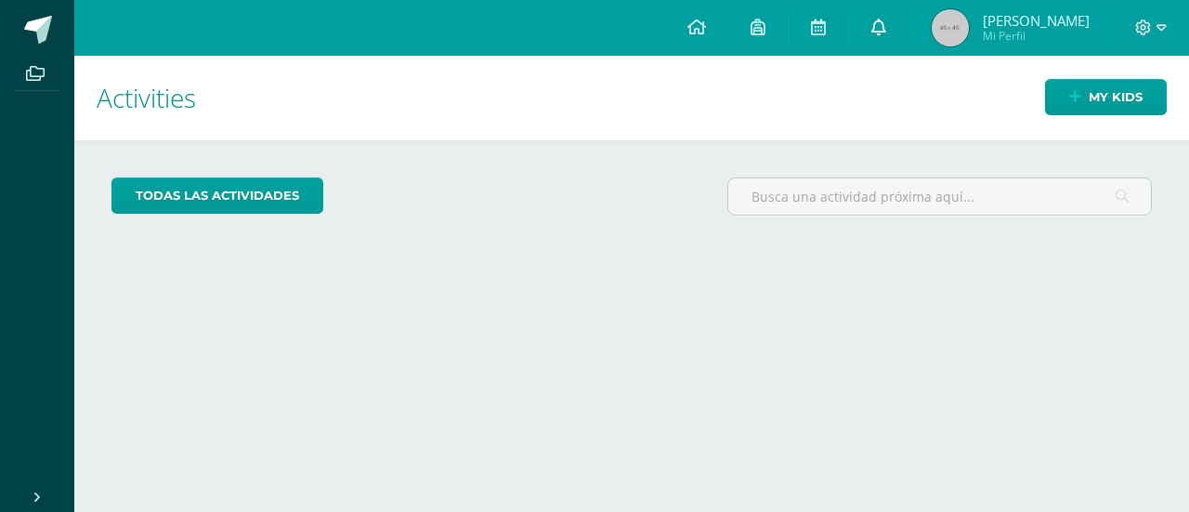
click at [886, 33] on icon at bounding box center [878, 27] width 15 height 17
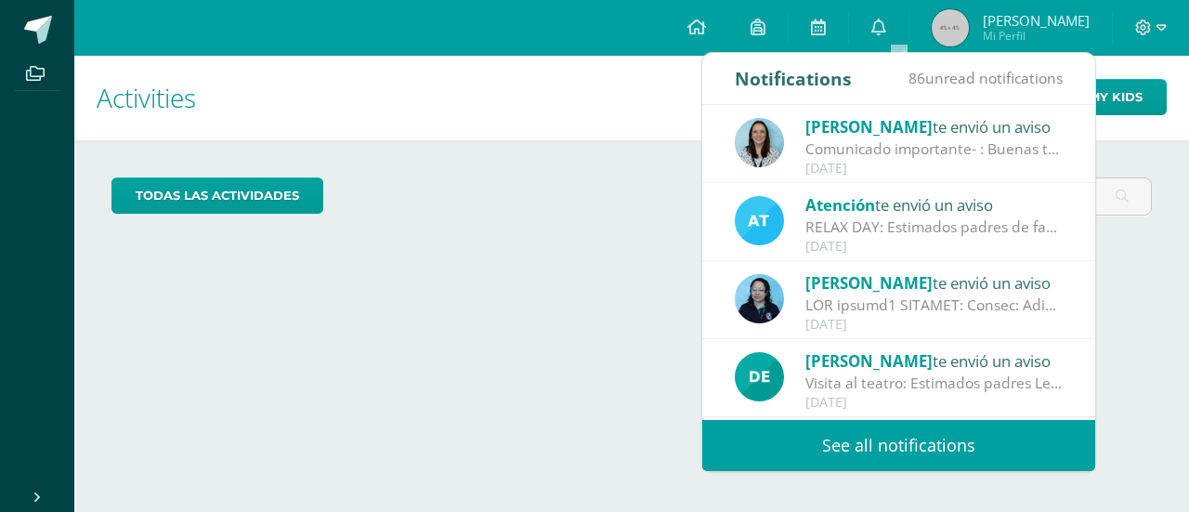
click at [946, 434] on link "See all notifications" at bounding box center [898, 445] width 393 height 51
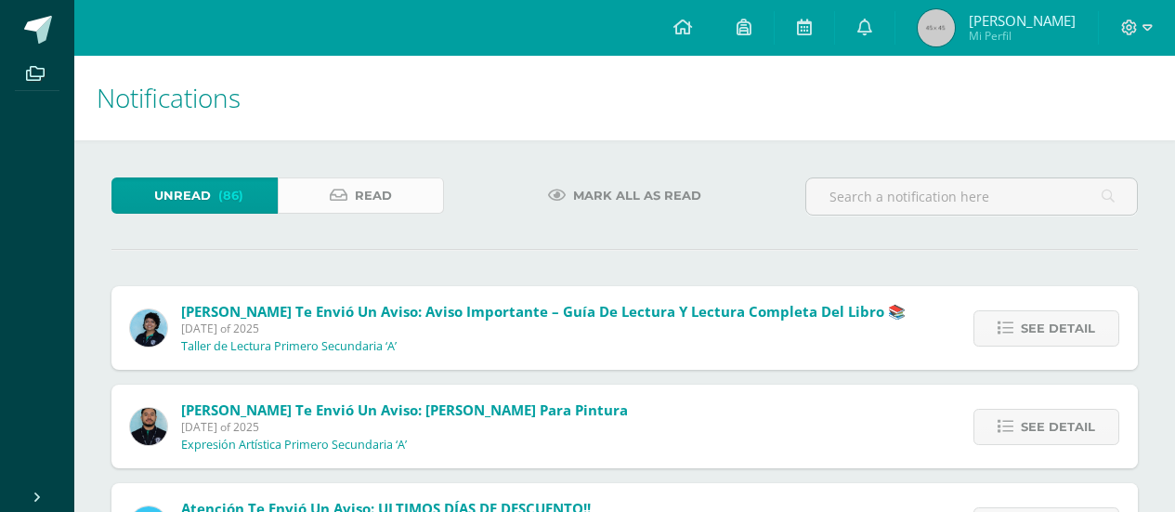
click at [388, 198] on span "Read" at bounding box center [373, 195] width 37 height 34
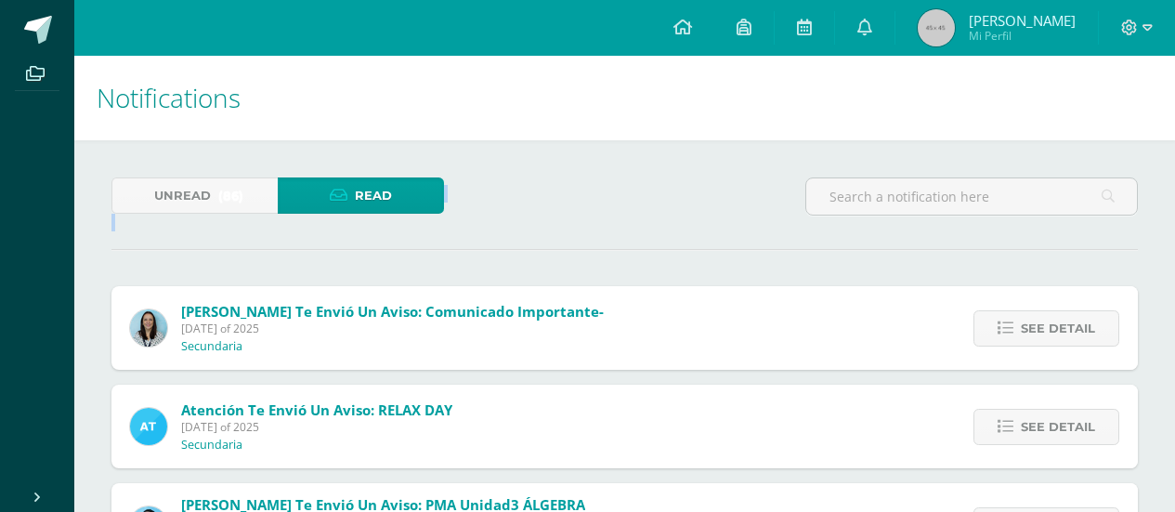
drag, startPoint x: 1173, startPoint y: 107, endPoint x: 1169, endPoint y: 186, distance: 79.1
click at [1143, 214] on div at bounding box center [971, 204] width 347 height 54
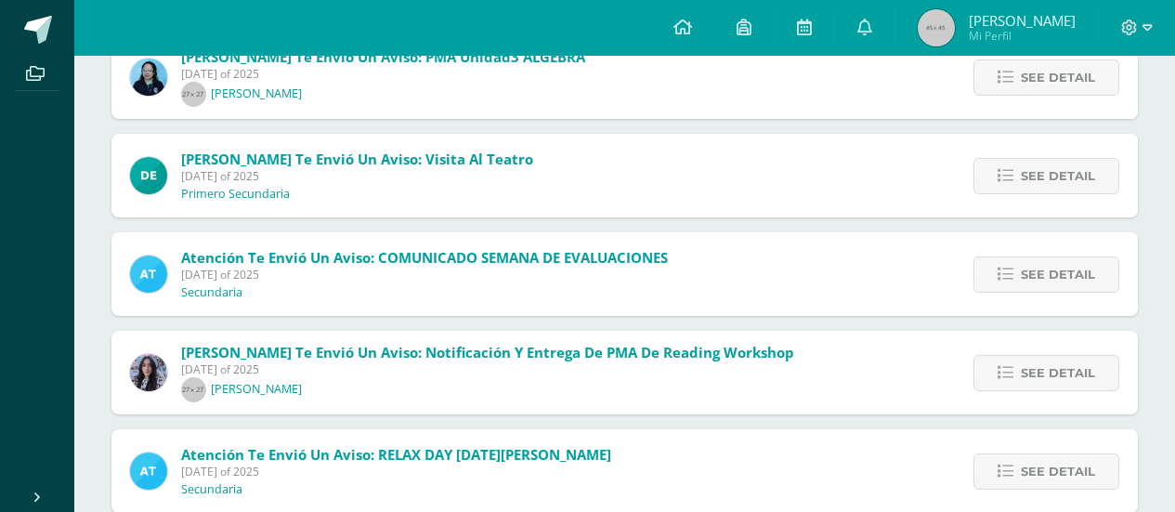
drag, startPoint x: 1174, startPoint y: 230, endPoint x: 1169, endPoint y: 248, distance: 18.5
click at [1169, 248] on div "Unread (86) Read Melissa Arevalo te envió un aviso: Comunicado importante- Frid…" at bounding box center [624, 300] width 1101 height 1215
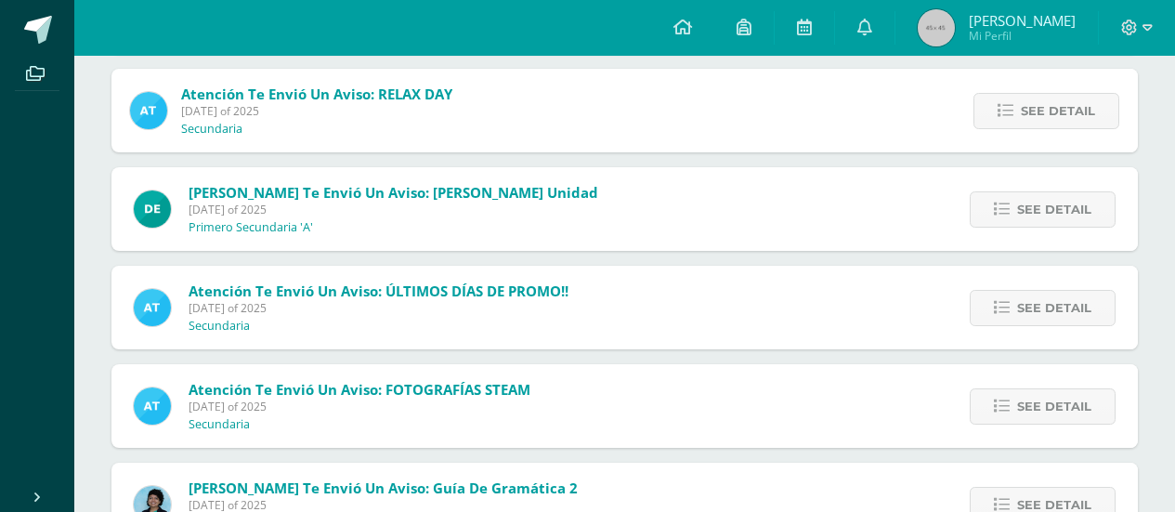
scroll to position [1113, 0]
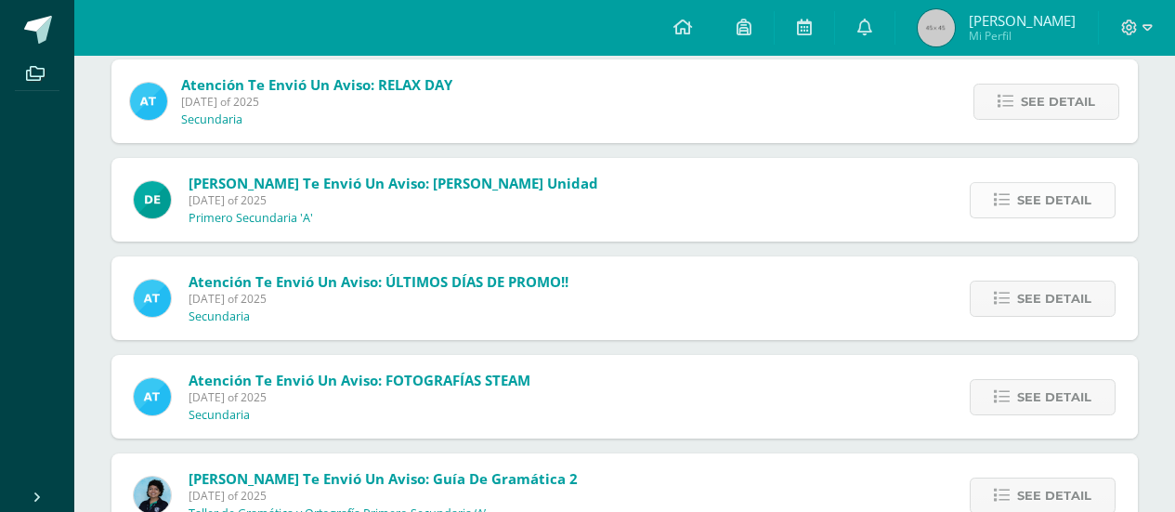
click at [1080, 188] on span "See detail" at bounding box center [1054, 200] width 74 height 34
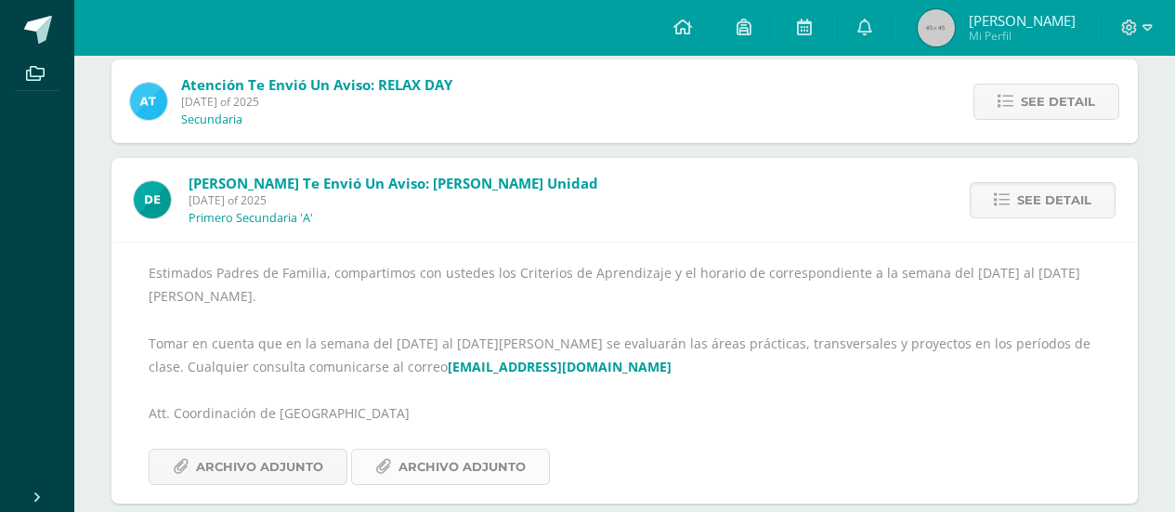
click at [473, 450] on span "Archivo Adjunto" at bounding box center [461, 467] width 127 height 34
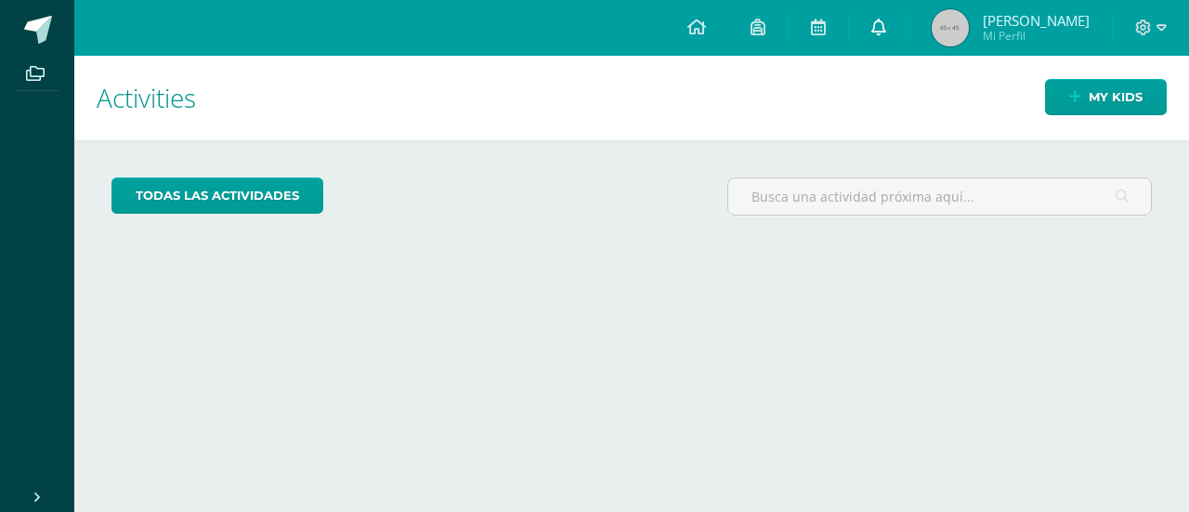
click at [892, 39] on link at bounding box center [878, 28] width 59 height 56
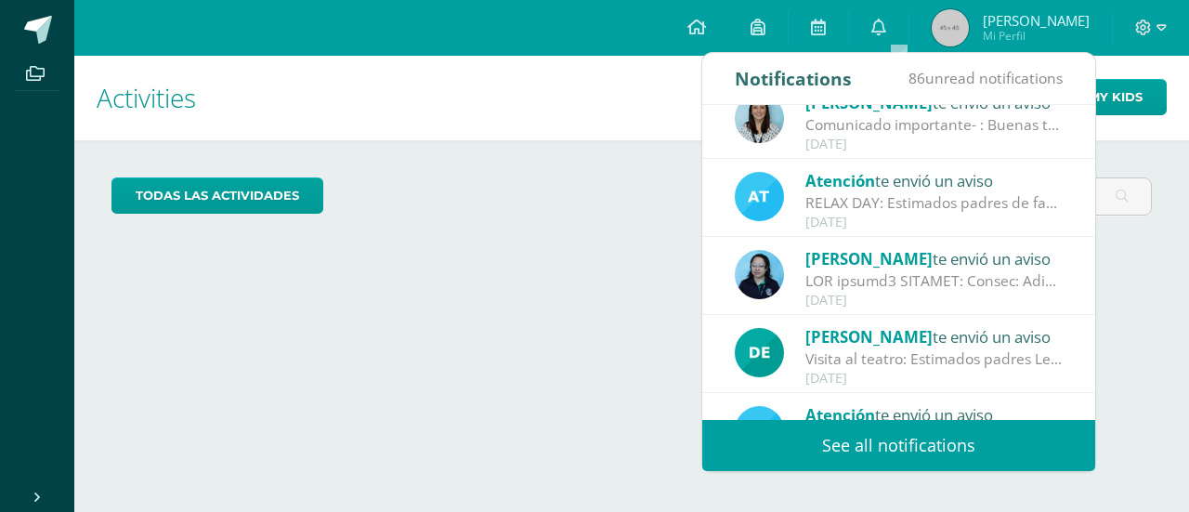
scroll to position [37, 0]
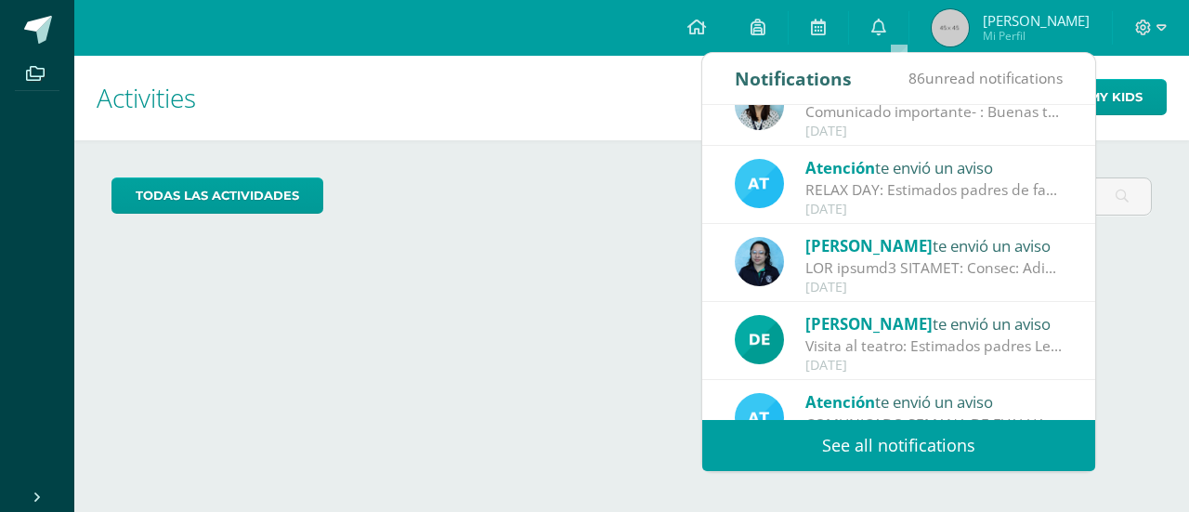
click at [979, 82] on span "86 unread notifications" at bounding box center [985, 78] width 154 height 20
click at [991, 442] on link "See all notifications" at bounding box center [898, 445] width 393 height 51
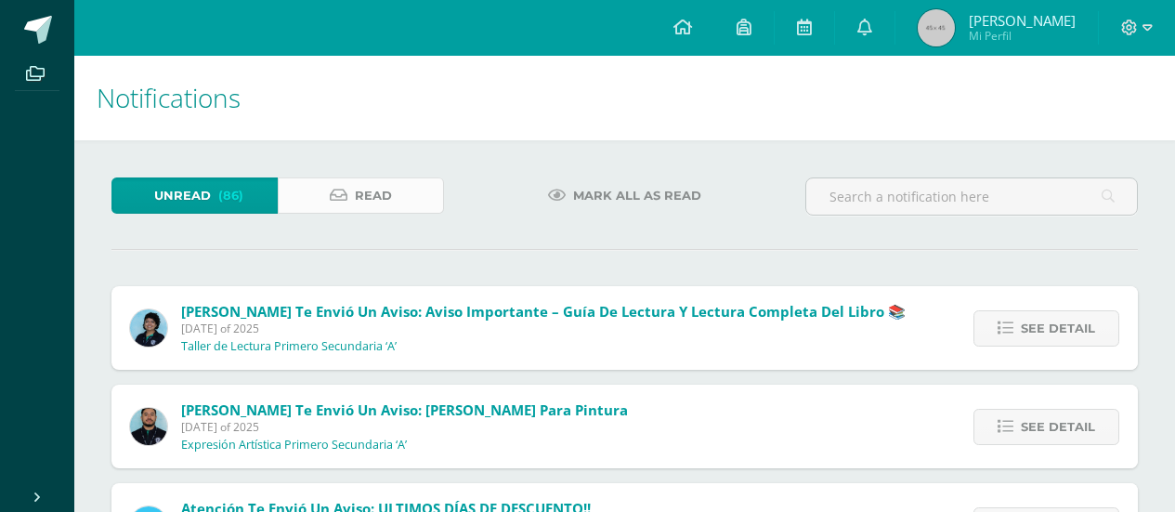
click at [372, 205] on span "Read" at bounding box center [373, 195] width 37 height 34
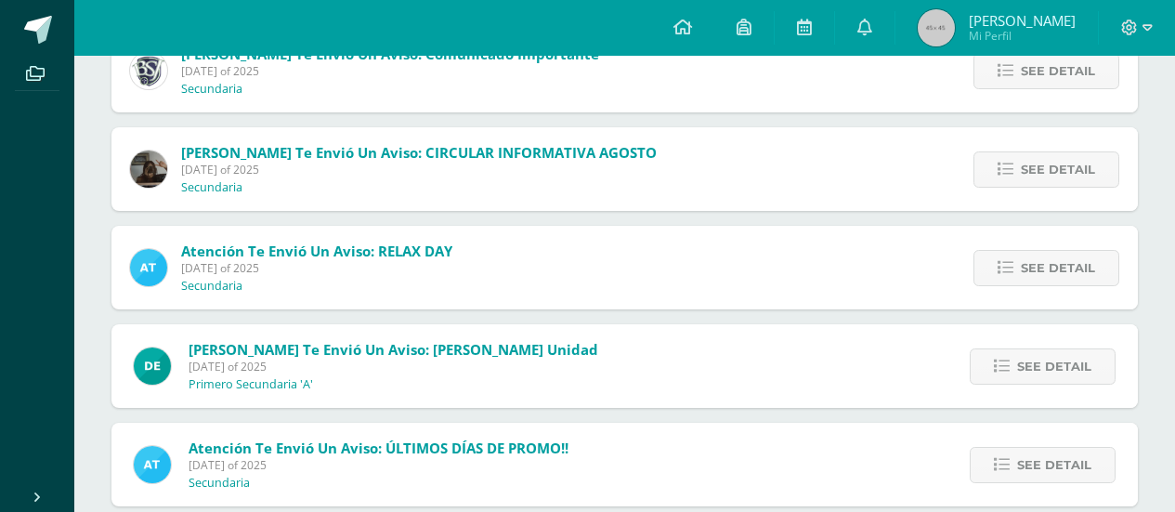
scroll to position [964, 0]
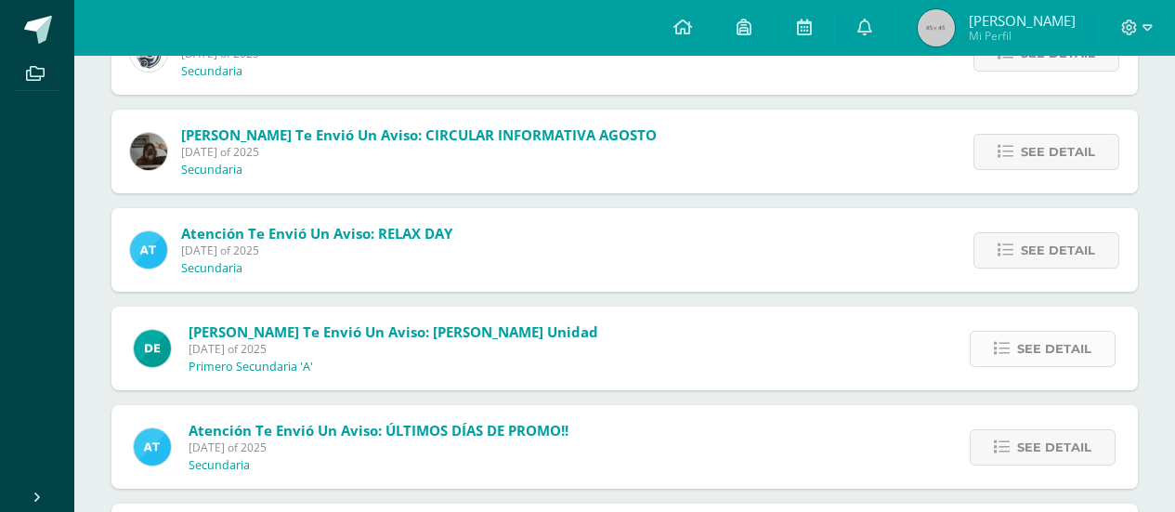
click at [1040, 347] on span "See detail" at bounding box center [1054, 349] width 74 height 34
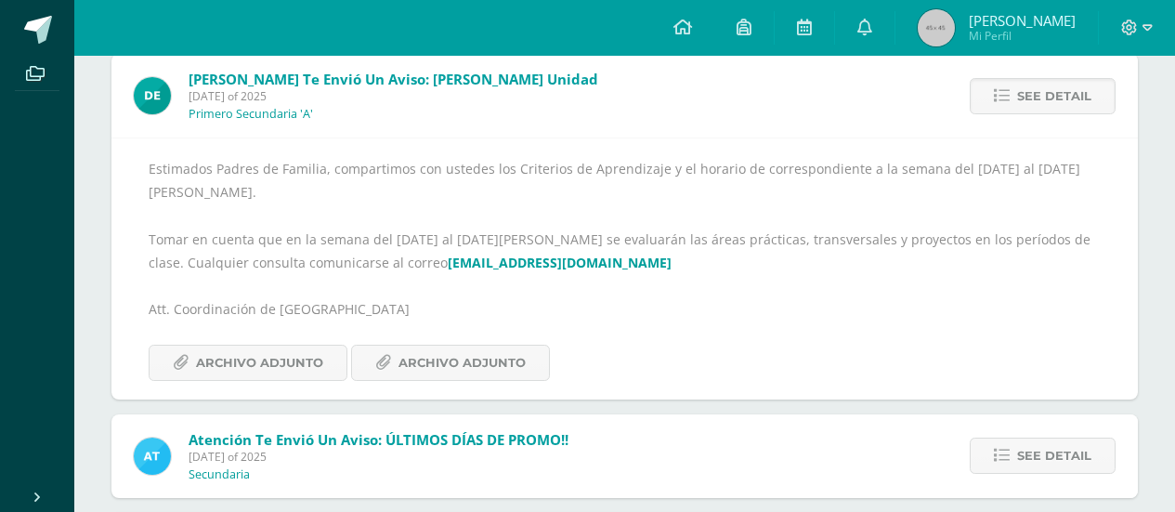
scroll to position [1276, 0]
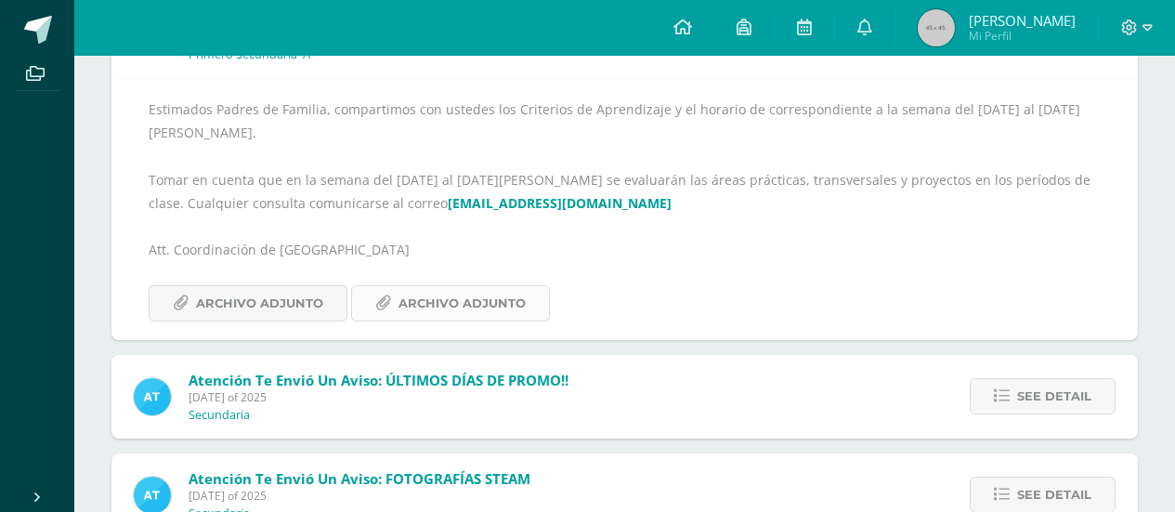
click at [481, 286] on span "Archivo Adjunto" at bounding box center [461, 303] width 127 height 34
